Goal: Find specific page/section: Find specific page/section

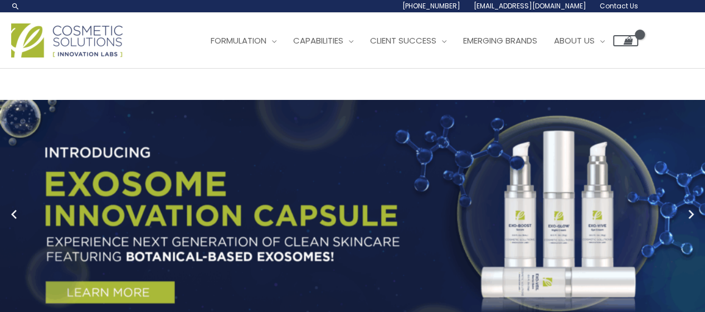
drag, startPoint x: 707, startPoint y: 53, endPoint x: 713, endPoint y: 14, distance: 39.5
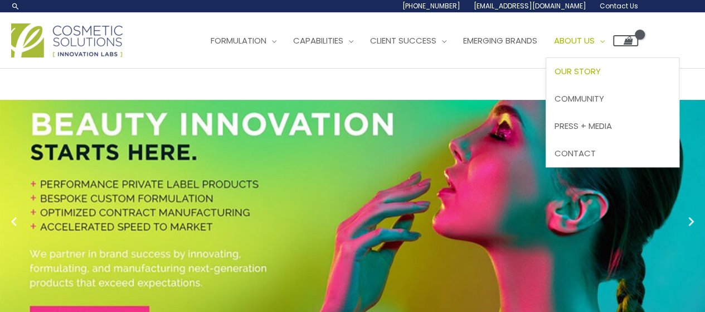
click at [601, 71] on span "Our Story" at bounding box center [578, 71] width 46 height 12
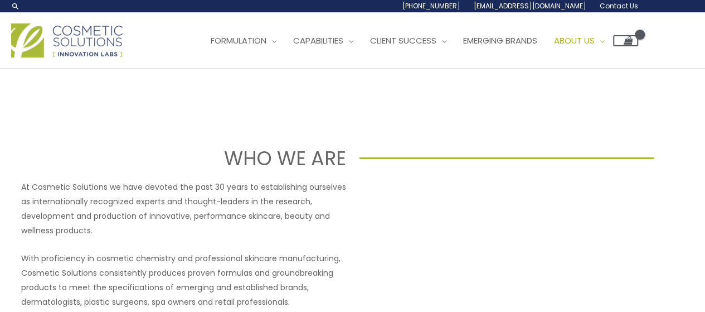
click at [628, 7] on span "Contact Us" at bounding box center [619, 5] width 38 height 9
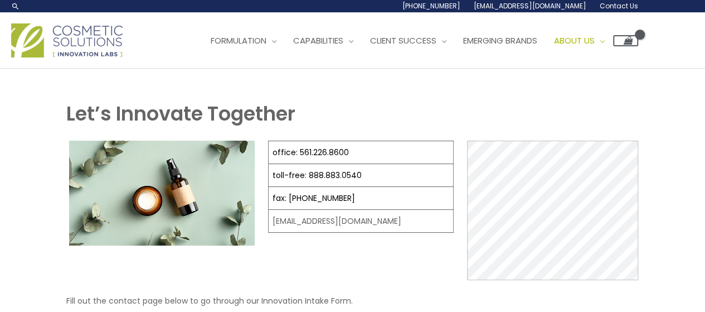
select select
click at [525, 41] on span "Emerging Brands" at bounding box center [500, 41] width 74 height 12
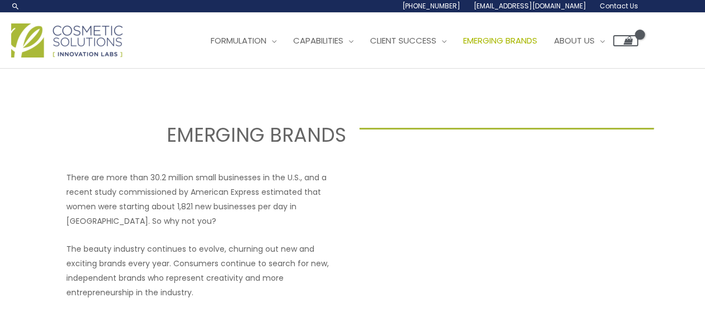
select select
click at [600, 75] on span "Our Story" at bounding box center [578, 71] width 46 height 12
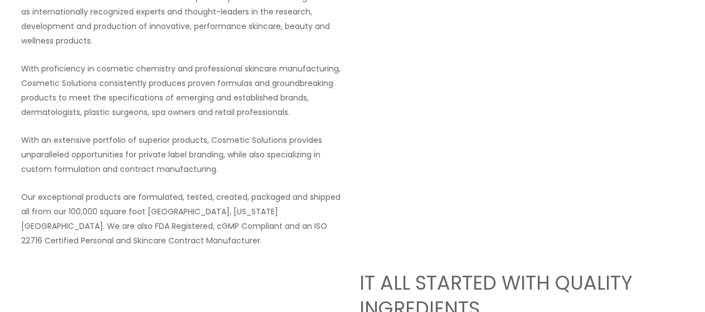
scroll to position [16, 0]
